Goal: Task Accomplishment & Management: Complete application form

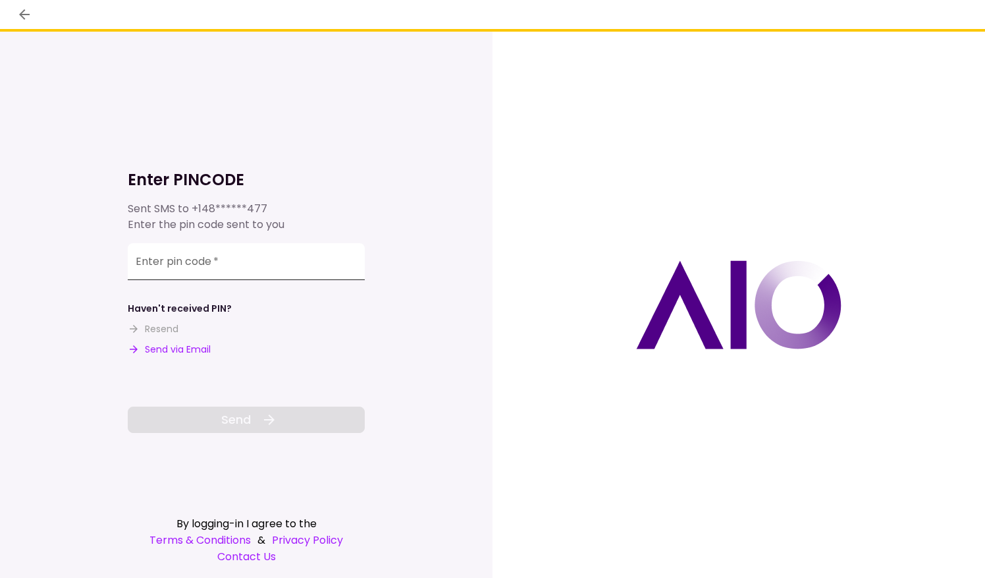
click at [287, 256] on input "Enter pin code   *" at bounding box center [246, 261] width 237 height 37
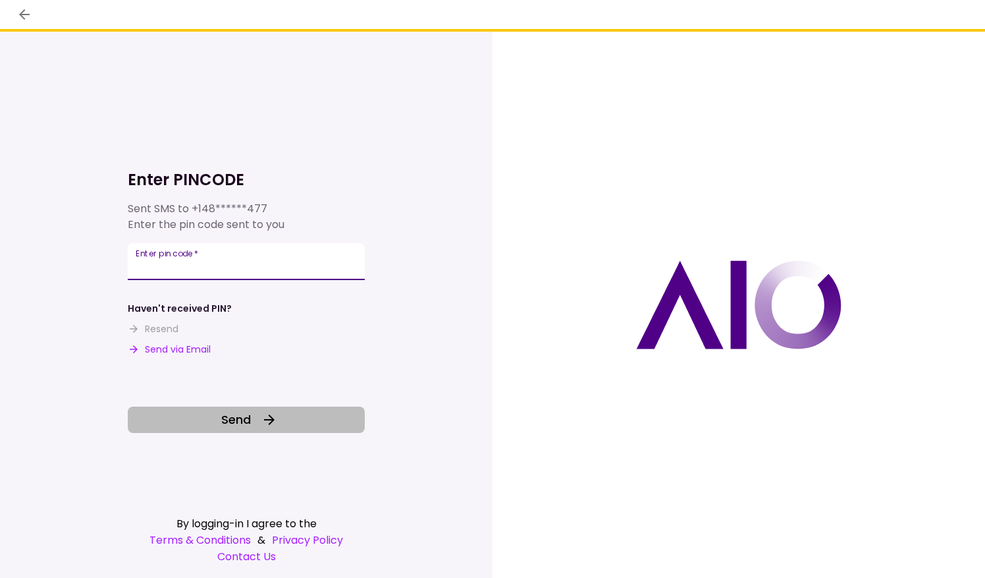
type input "******"
click at [287, 410] on button "Send" at bounding box center [246, 419] width 237 height 26
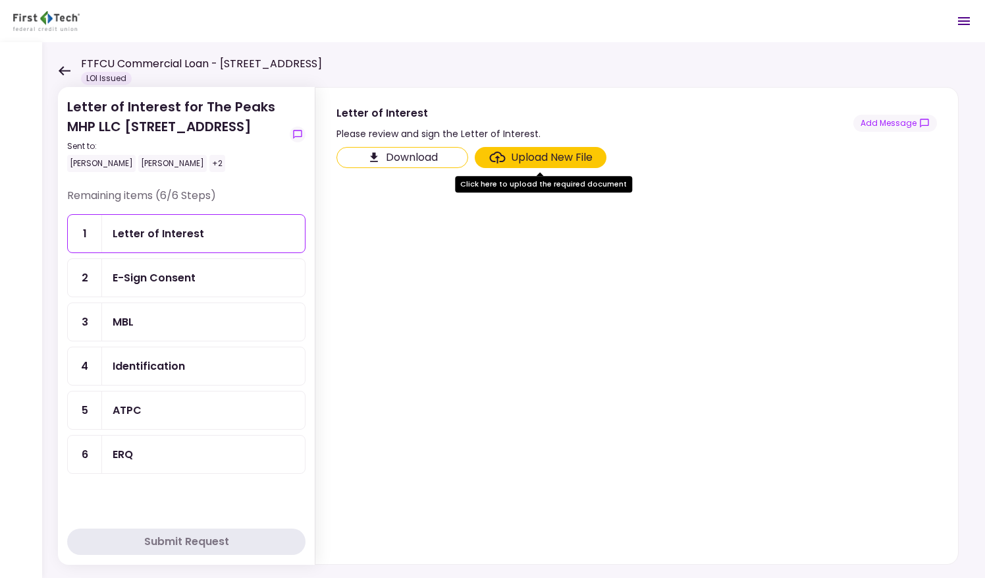
click at [423, 155] on button "Download" at bounding box center [403, 157] width 132 height 21
click at [559, 159] on div "Upload New File" at bounding box center [552, 158] width 82 height 16
click at [0, 0] on input "Upload New File" at bounding box center [0, 0] width 0 height 0
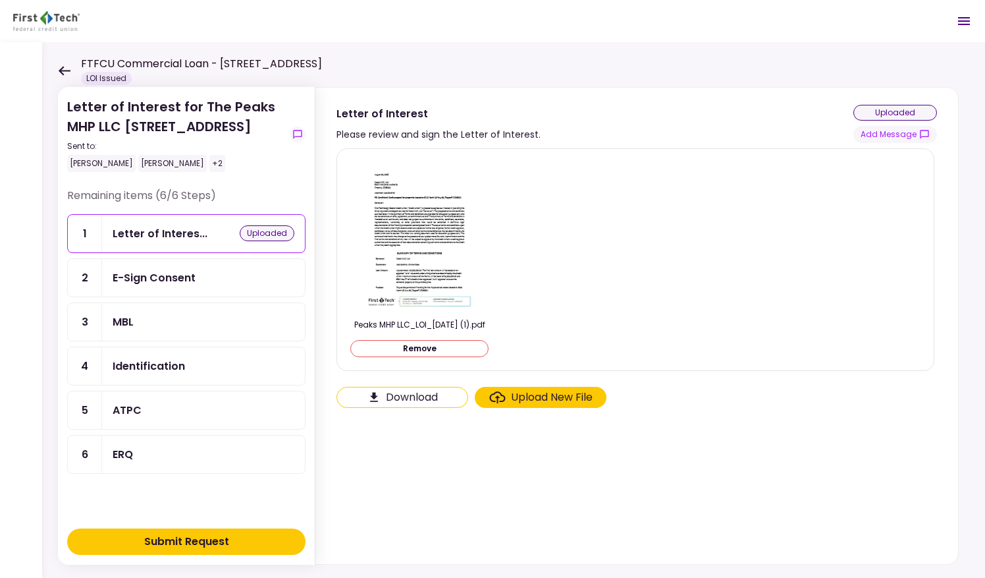
click at [439, 216] on img at bounding box center [419, 234] width 117 height 151
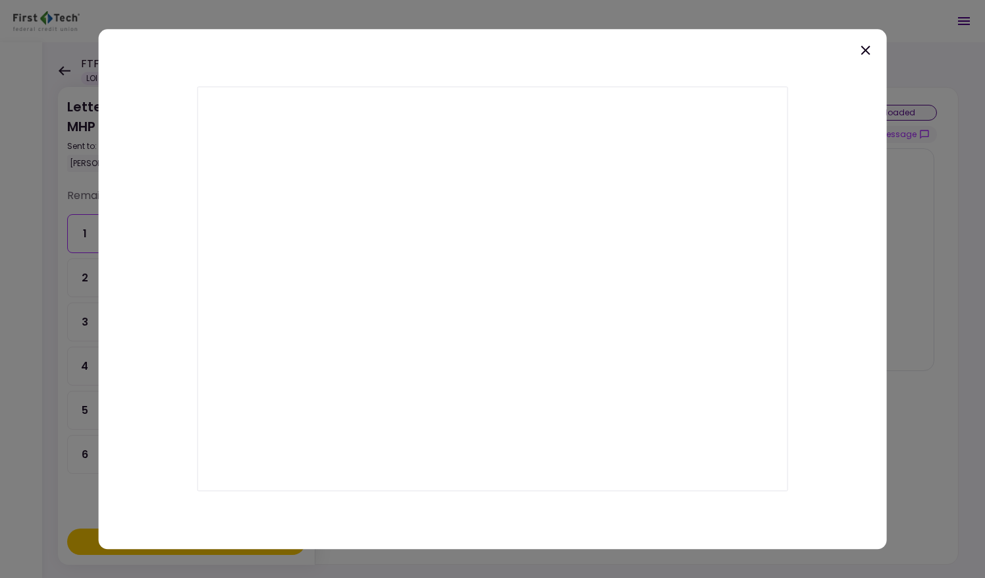
click at [869, 51] on icon at bounding box center [866, 50] width 16 height 16
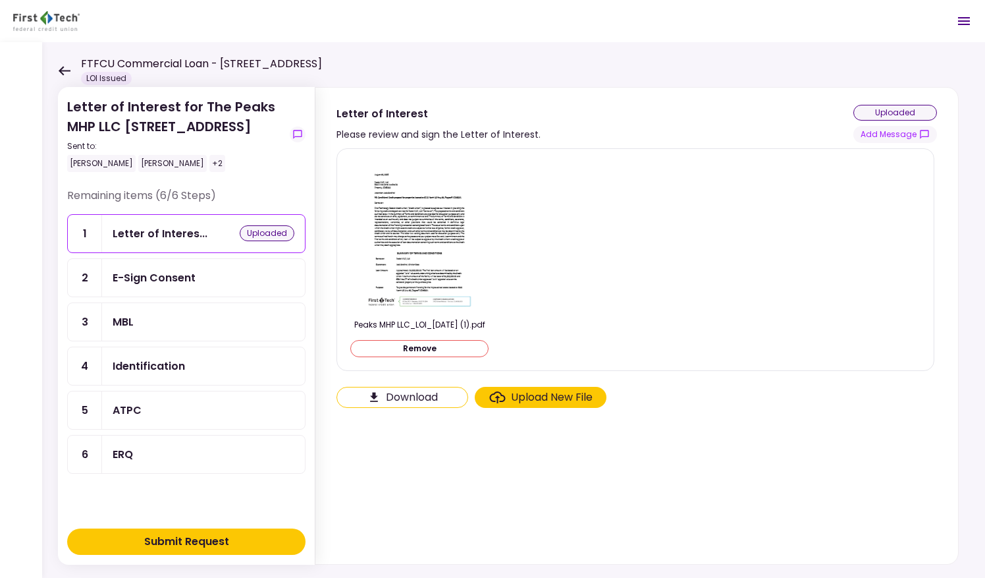
click at [197, 286] on div "E-Sign Consent" at bounding box center [204, 277] width 182 height 16
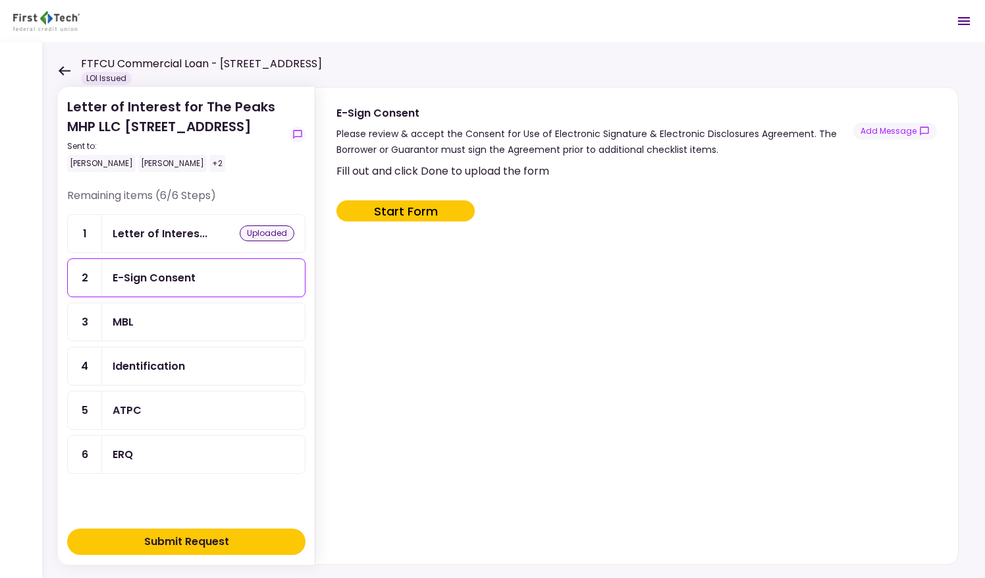
click at [407, 209] on button "Start Form" at bounding box center [406, 210] width 138 height 21
type input "***"
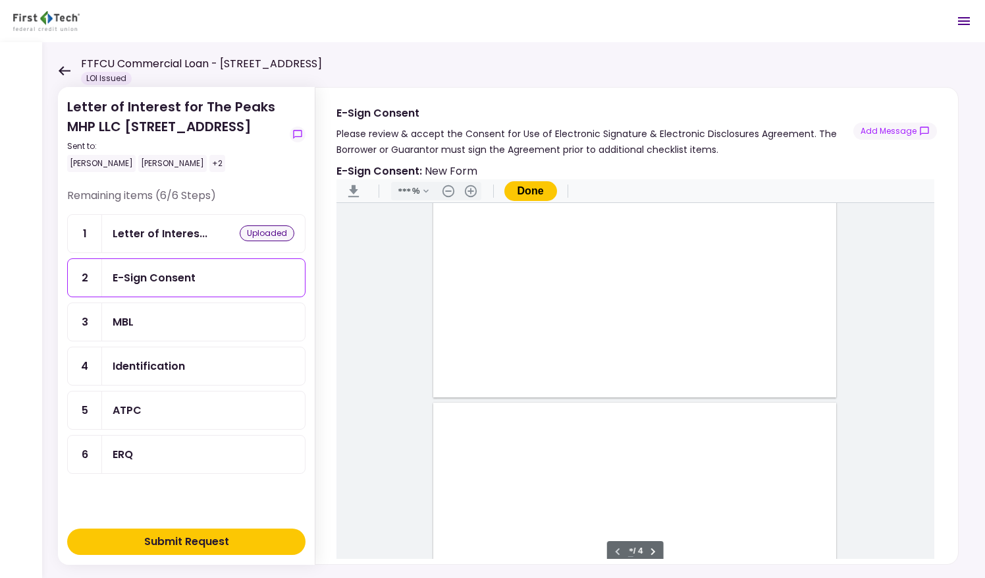
scroll to position [528, 0]
type input "*"
click at [458, 474] on div "Document Content" at bounding box center [462, 477] width 11 height 11
click at [501, 523] on div "message.signHere" at bounding box center [505, 524] width 61 height 14
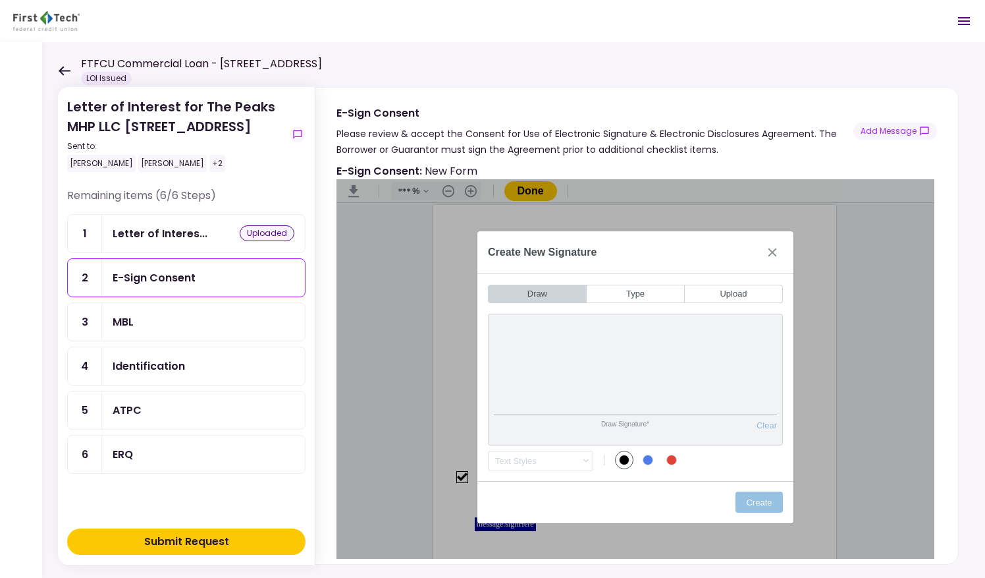
click at [537, 292] on button "Draw" at bounding box center [537, 294] width 99 height 18
click at [755, 502] on button "Create" at bounding box center [759, 501] width 47 height 21
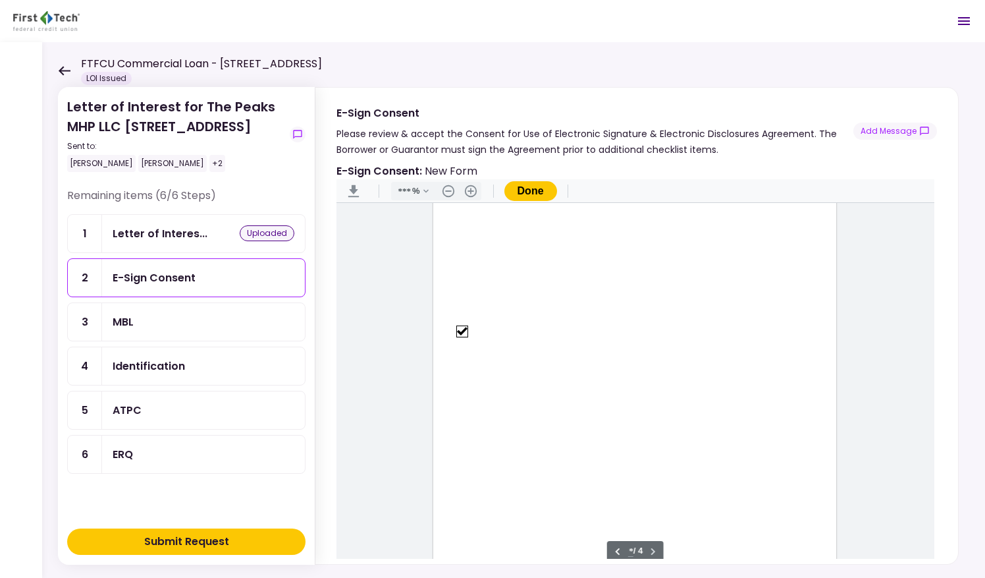
scroll to position [1734, 0]
click at [532, 187] on button "Done" at bounding box center [531, 191] width 53 height 20
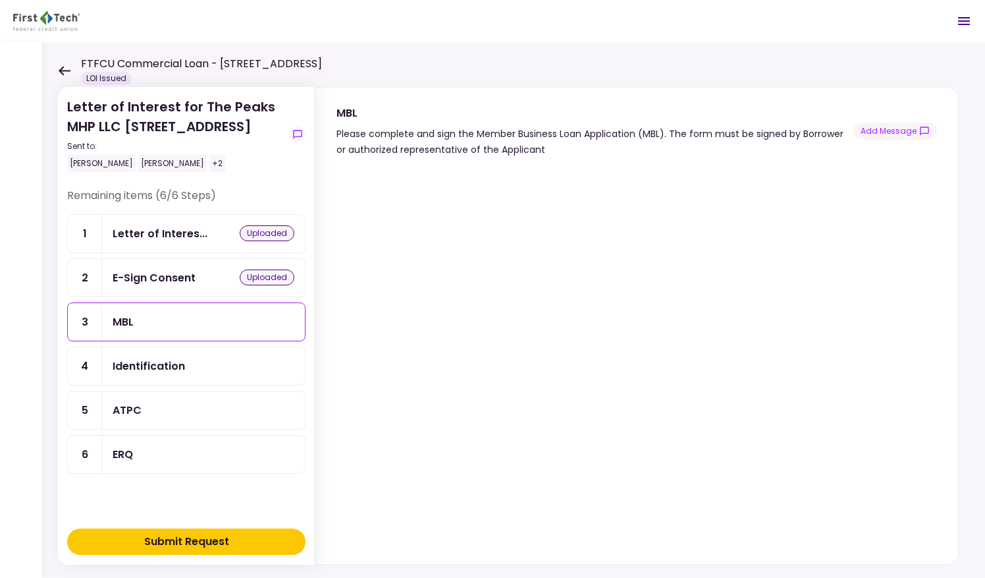
click at [179, 374] on div "Identification" at bounding box center [149, 366] width 72 height 16
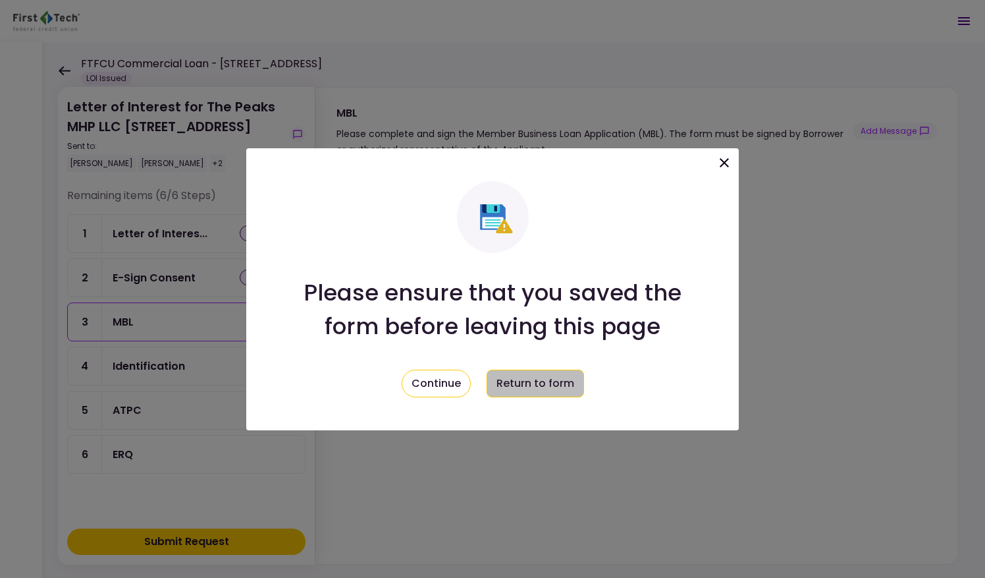
click at [520, 389] on button "Return to form" at bounding box center [535, 383] width 97 height 28
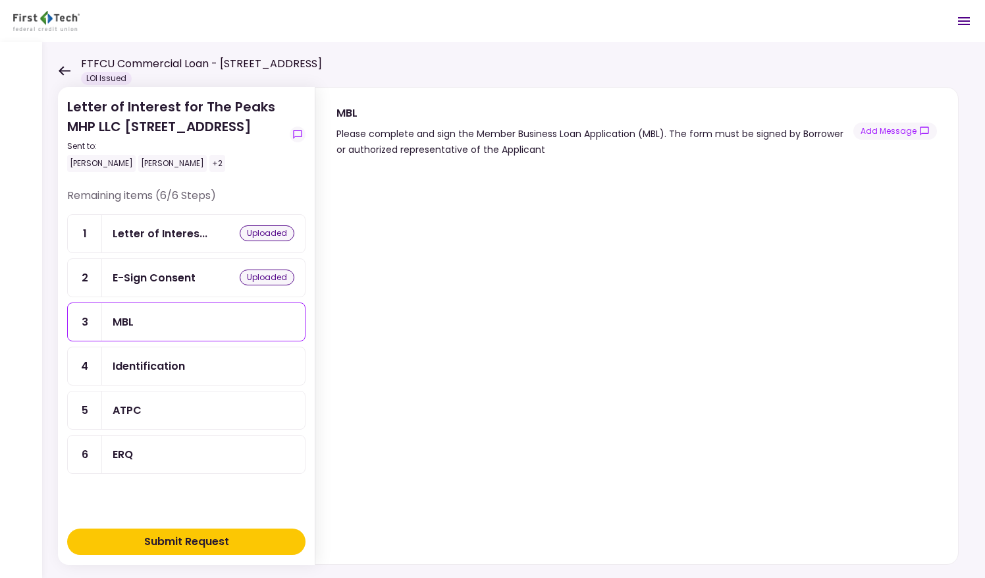
click at [194, 374] on div "Identification" at bounding box center [204, 366] width 182 height 16
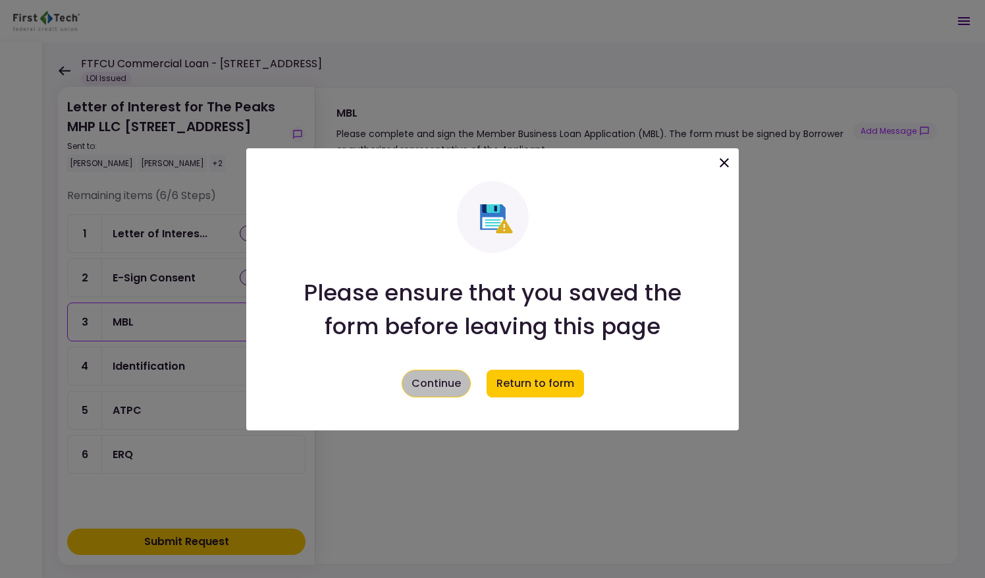
click at [449, 387] on button "Continue" at bounding box center [436, 383] width 69 height 28
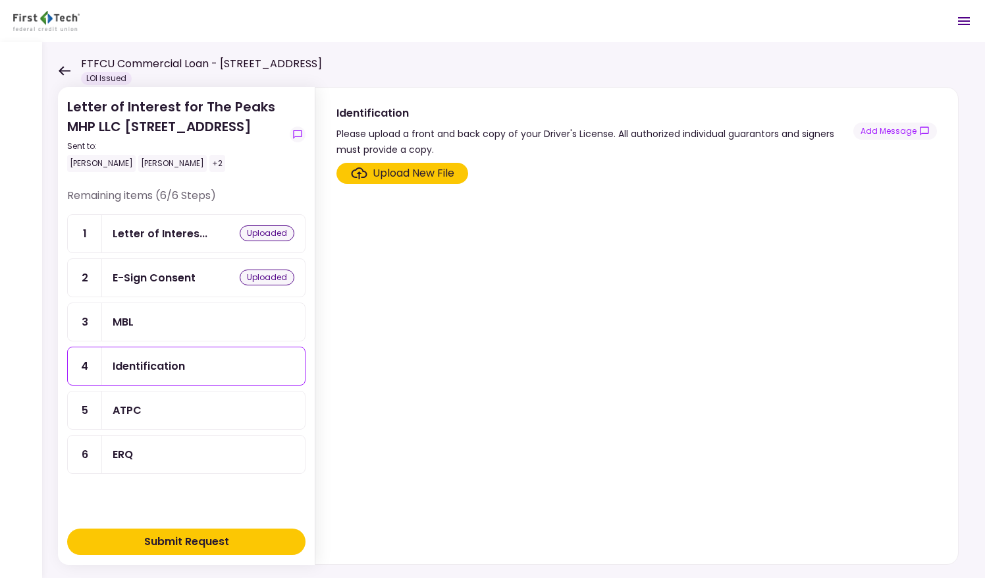
click at [210, 418] on div "ATPC" at bounding box center [204, 410] width 182 height 16
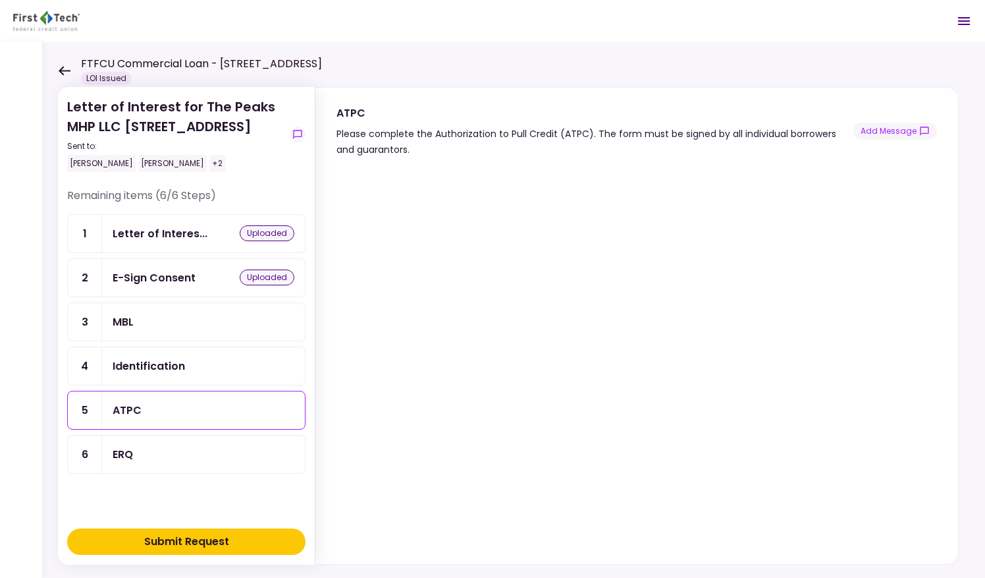
click at [242, 374] on div "Identification" at bounding box center [204, 366] width 182 height 16
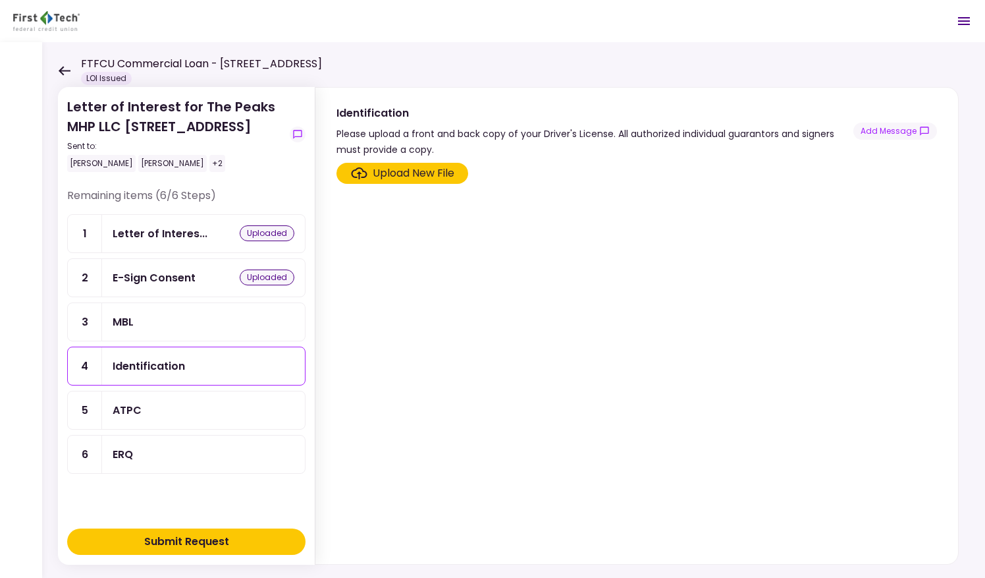
click at [416, 171] on div "Upload New File" at bounding box center [414, 173] width 82 height 16
click at [0, 0] on input "Upload New File" at bounding box center [0, 0] width 0 height 0
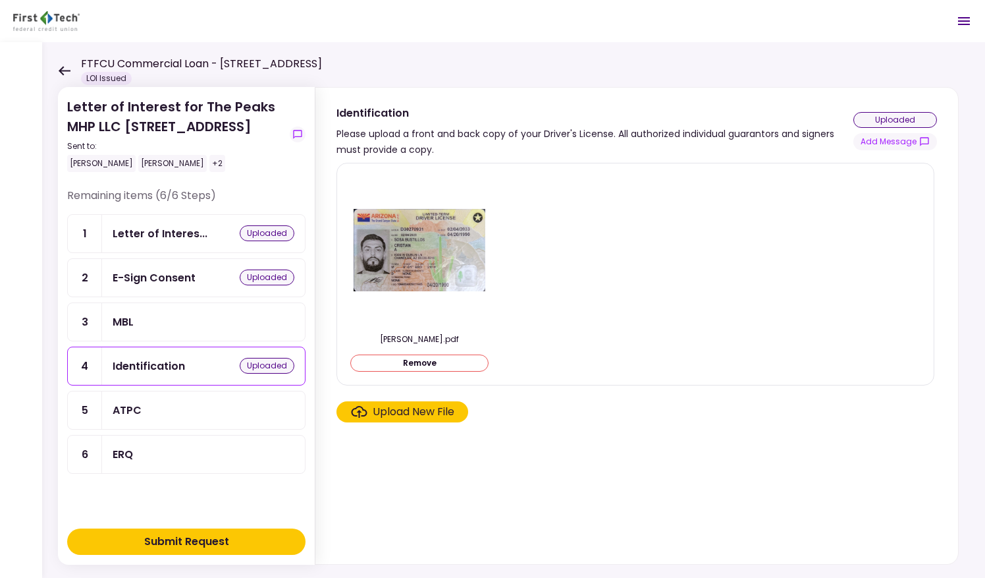
click at [170, 418] on div "ATPC" at bounding box center [204, 410] width 182 height 16
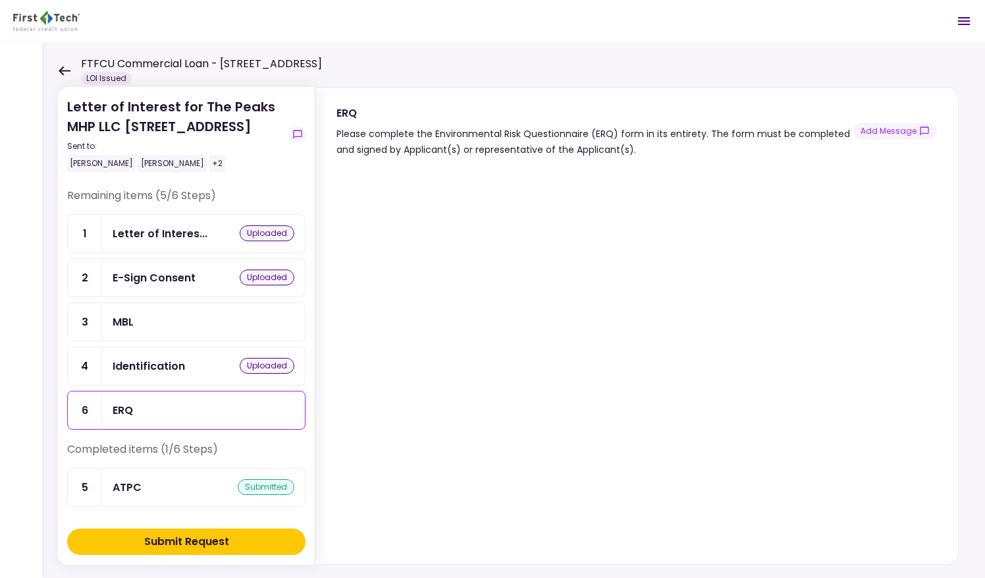
scroll to position [10, 0]
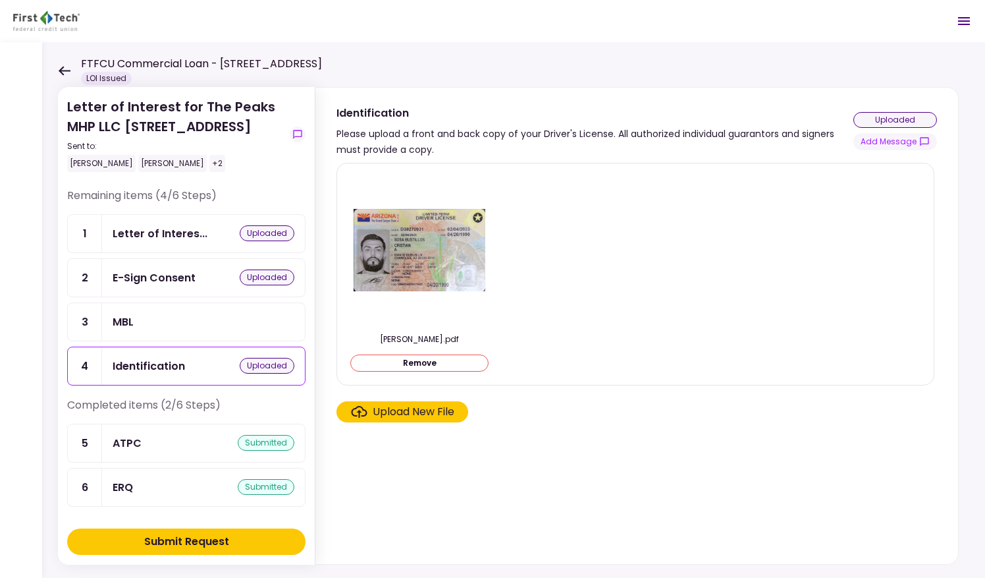
click at [405, 237] on img at bounding box center [420, 250] width 132 height 82
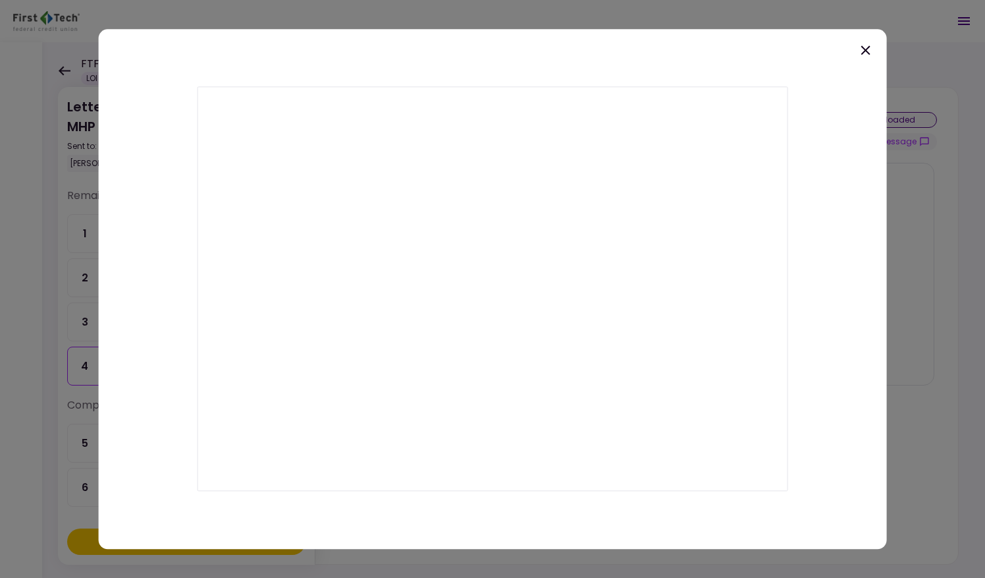
click at [864, 50] on icon at bounding box center [866, 50] width 16 height 16
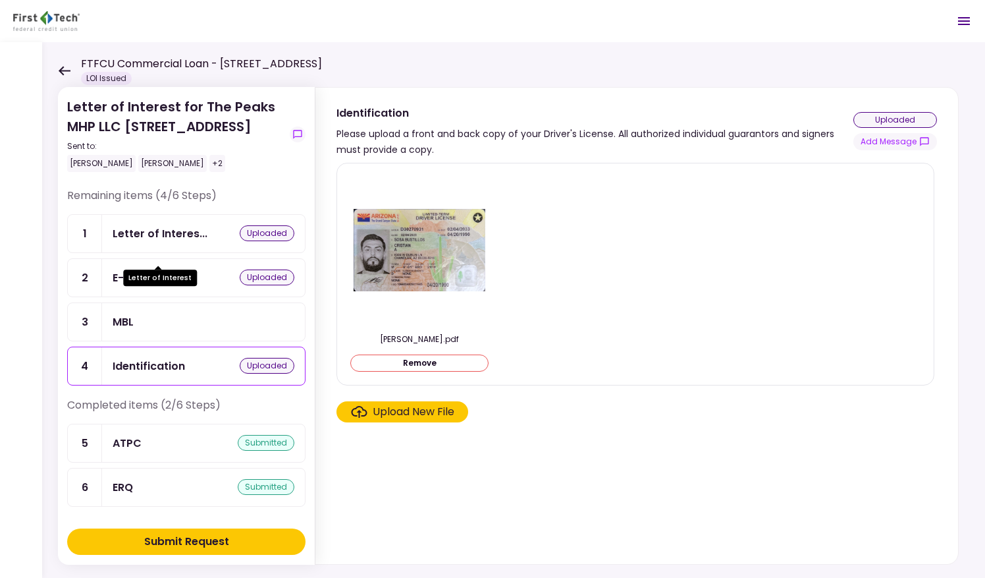
click at [184, 242] on div "Letter of Interes..." at bounding box center [160, 233] width 95 height 16
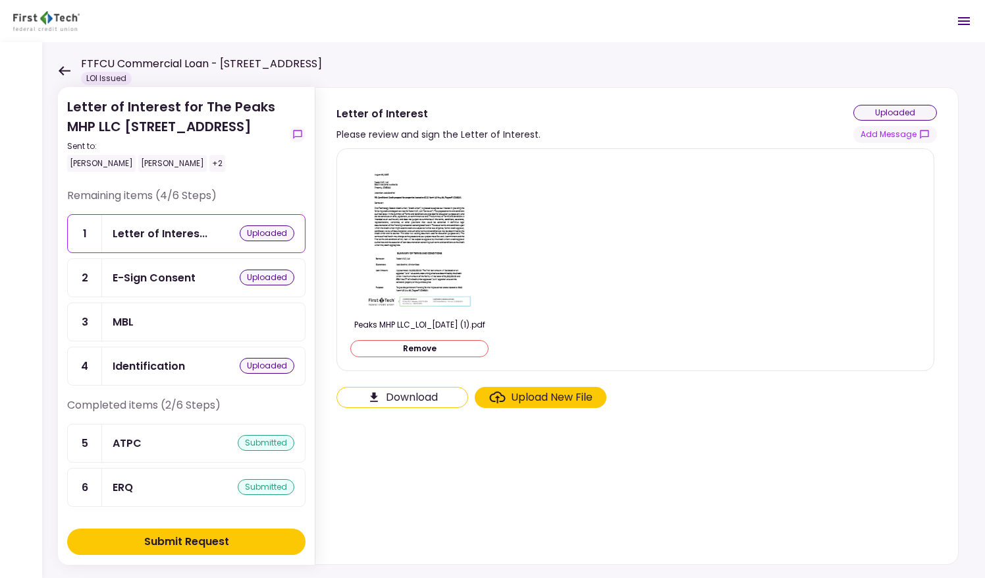
click at [479, 134] on div "Please review and sign the Letter of Interest." at bounding box center [439, 134] width 204 height 16
click at [192, 318] on ul "1 Letter of Interes... uploaded 2 E-Sign Consent uploaded 3 MBL 4 Identificatio…" at bounding box center [186, 299] width 238 height 171
click at [196, 330] on div "MBL" at bounding box center [204, 322] width 182 height 16
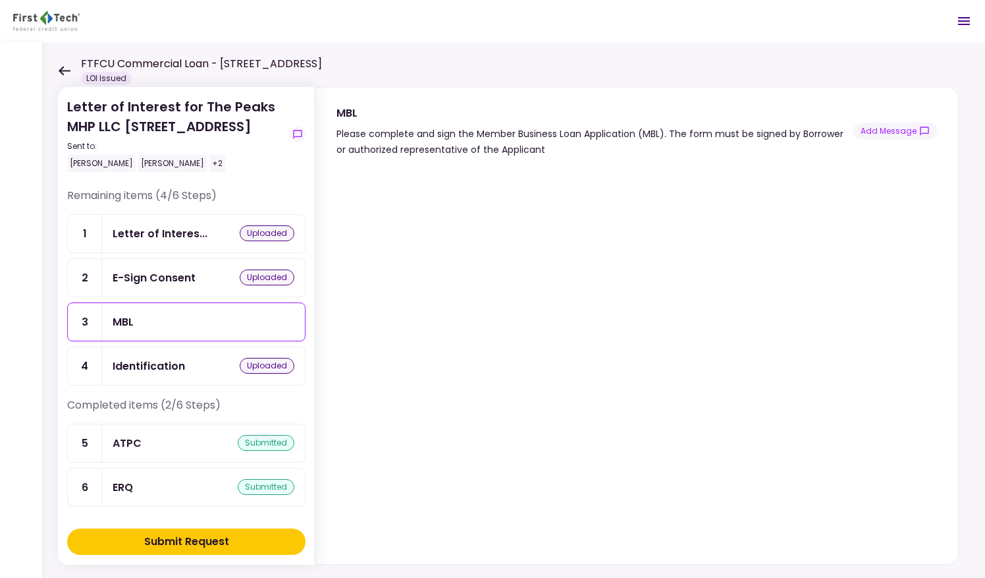
scroll to position [15, 0]
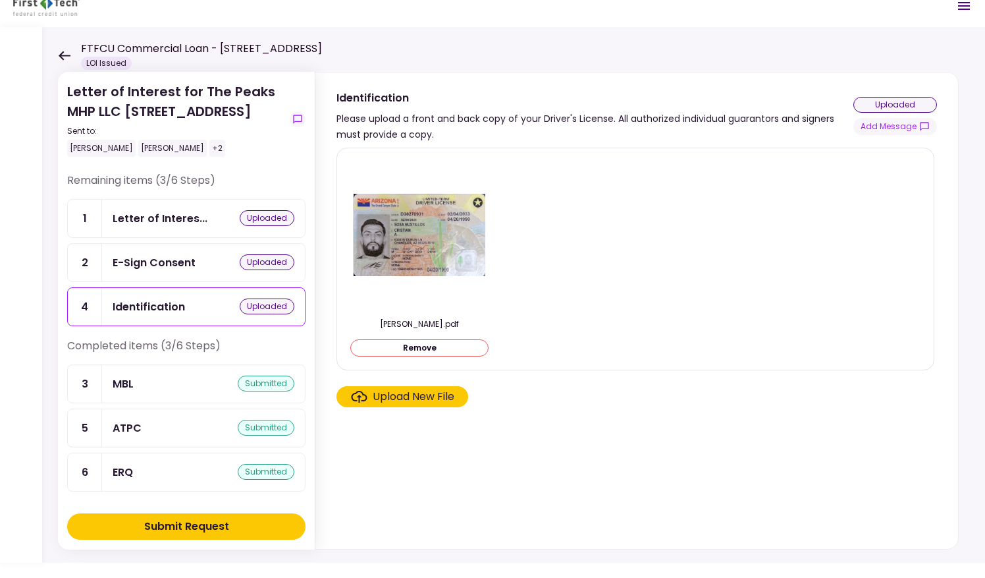
scroll to position [11, 0]
click at [199, 530] on div "Submit Request" at bounding box center [186, 526] width 85 height 16
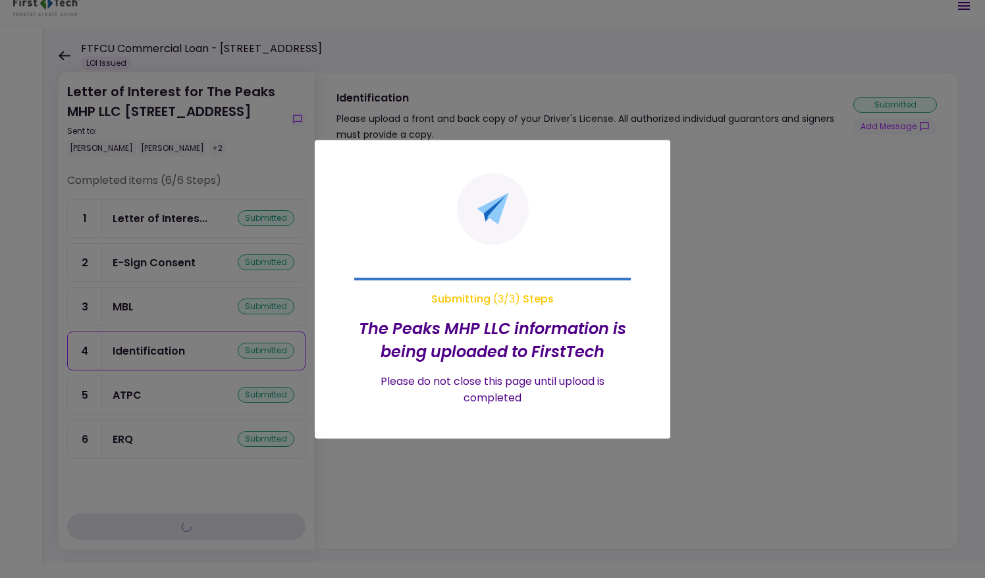
scroll to position [0, 0]
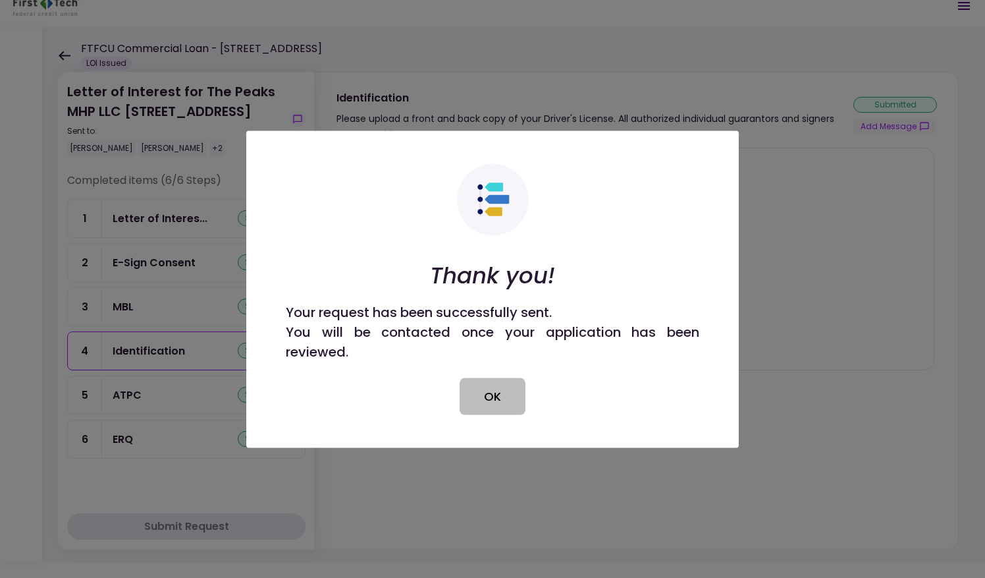
click at [498, 393] on button "OK" at bounding box center [493, 395] width 66 height 37
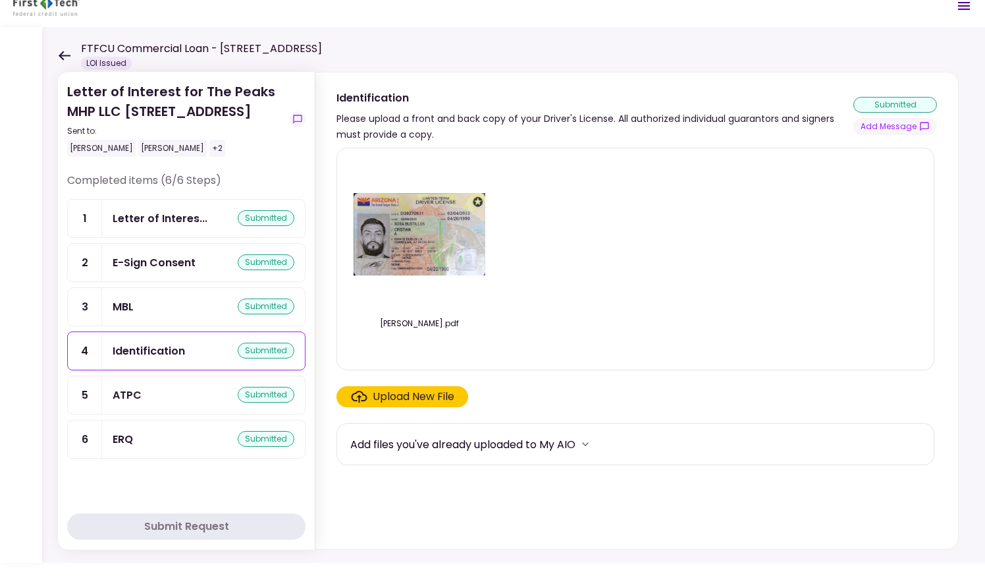
click at [209, 157] on div "+2" at bounding box center [217, 148] width 16 height 17
